Goal: Task Accomplishment & Management: Use online tool/utility

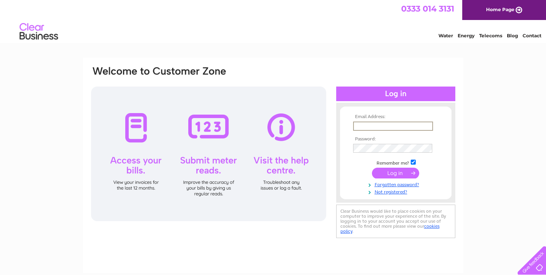
type input "scott_t_12@hotmail.com"
click at [396, 172] on input "submit" at bounding box center [395, 173] width 47 height 11
click at [400, 171] on input "submit" at bounding box center [395, 172] width 47 height 11
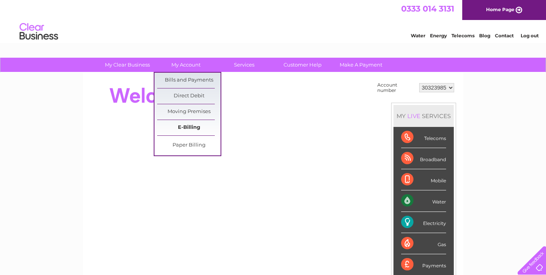
click at [192, 129] on link "E-Billing" at bounding box center [188, 127] width 63 height 15
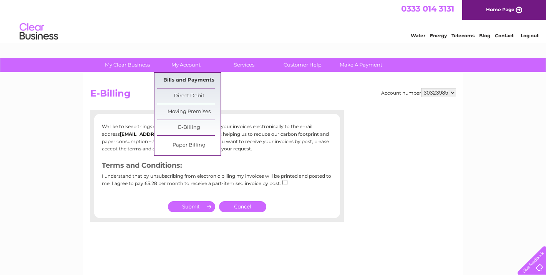
click at [181, 78] on link "Bills and Payments" at bounding box center [188, 80] width 63 height 15
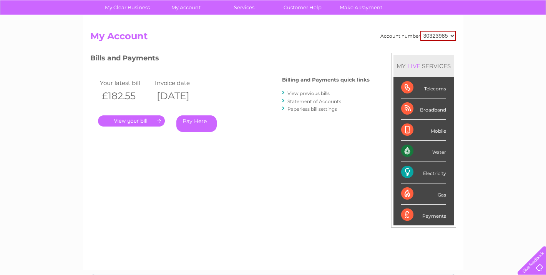
scroll to position [56, 0]
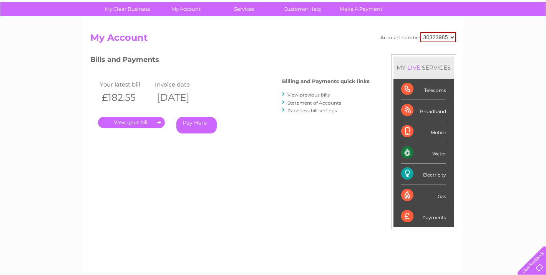
click at [320, 94] on link "View previous bills" at bounding box center [309, 95] width 42 height 6
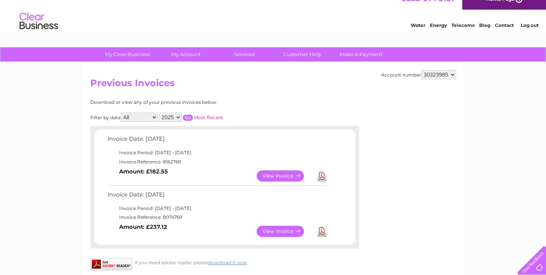
scroll to position [17, 0]
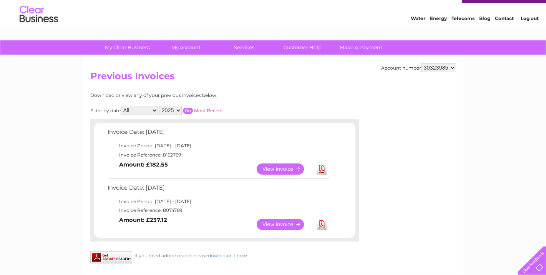
click at [275, 223] on link "View" at bounding box center [285, 224] width 57 height 11
click at [280, 168] on link "View" at bounding box center [285, 168] width 57 height 11
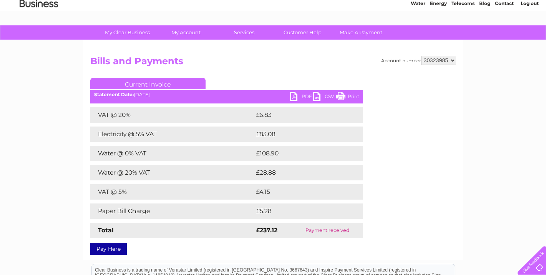
scroll to position [33, 0]
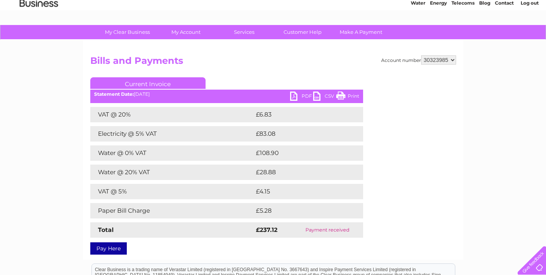
click at [302, 95] on link "PDF" at bounding box center [301, 97] width 23 height 11
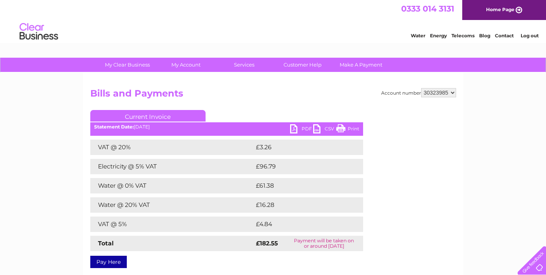
click at [294, 129] on link "PDF" at bounding box center [301, 129] width 23 height 11
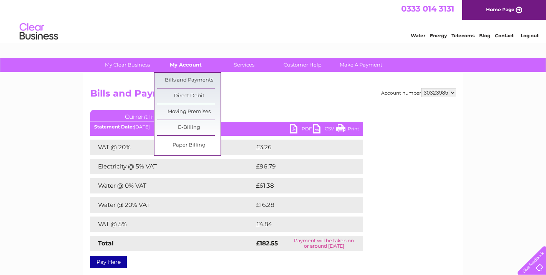
click at [197, 66] on link "My Account" at bounding box center [185, 65] width 63 height 14
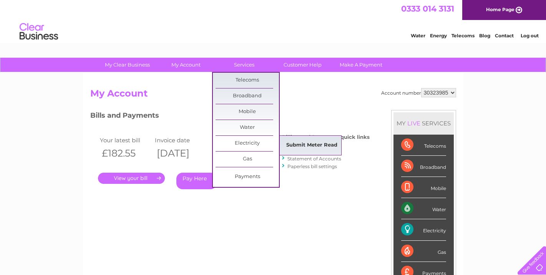
click at [308, 140] on link "Submit Meter Read" at bounding box center [311, 145] width 63 height 15
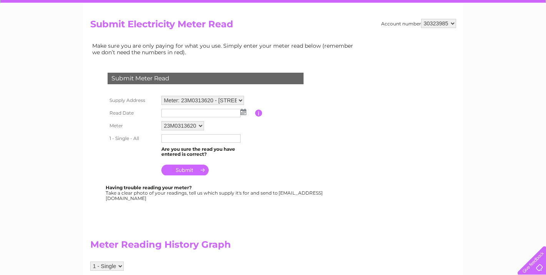
scroll to position [67, 0]
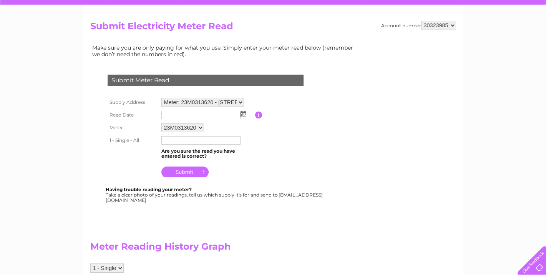
click at [192, 115] on input "text" at bounding box center [200, 115] width 79 height 8
click at [246, 113] on img at bounding box center [244, 114] width 6 height 6
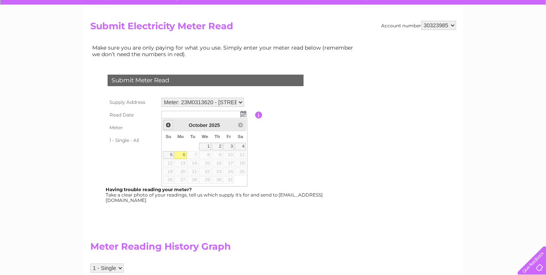
click at [166, 127] on span "Prev" at bounding box center [168, 125] width 6 height 6
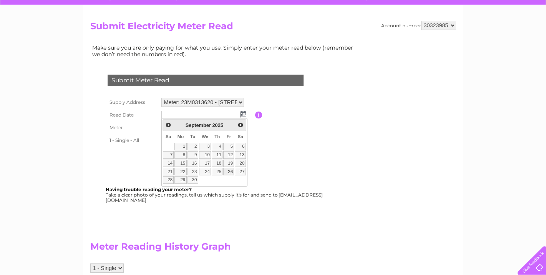
click at [227, 172] on link "26" at bounding box center [228, 172] width 11 height 8
type input "2025/09/26"
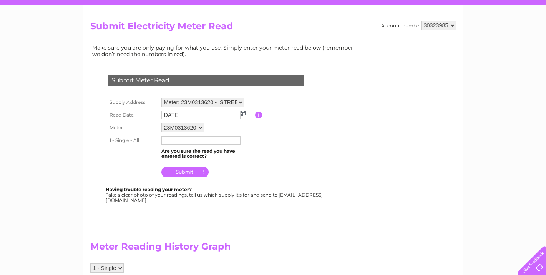
click at [196, 138] on input "text" at bounding box center [200, 140] width 79 height 8
type input "323"
click at [191, 170] on input "submit" at bounding box center [184, 172] width 47 height 11
